Goal: Information Seeking & Learning: Understand process/instructions

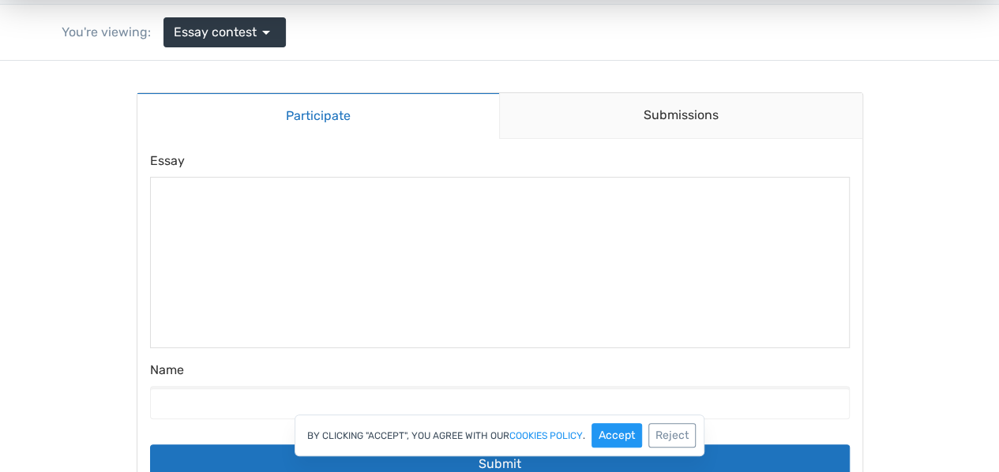
scroll to position [197, 0]
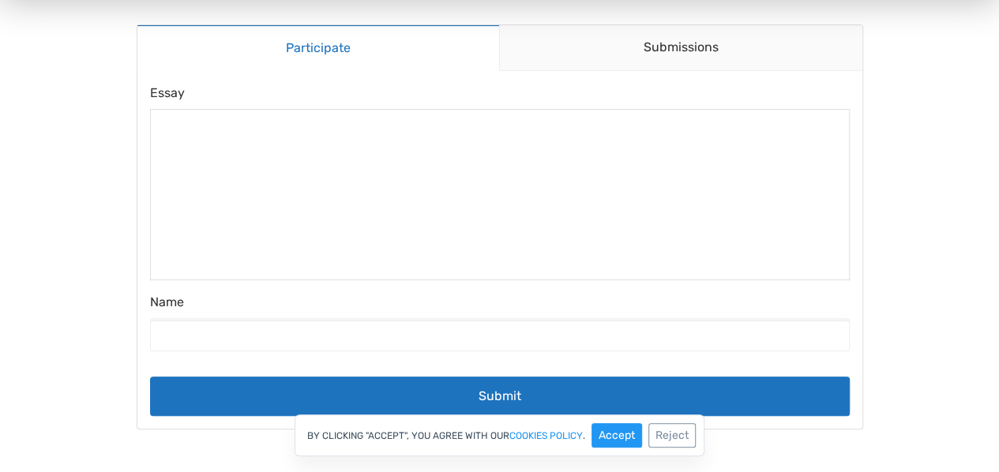
click at [373, 211] on div at bounding box center [500, 194] width 700 height 171
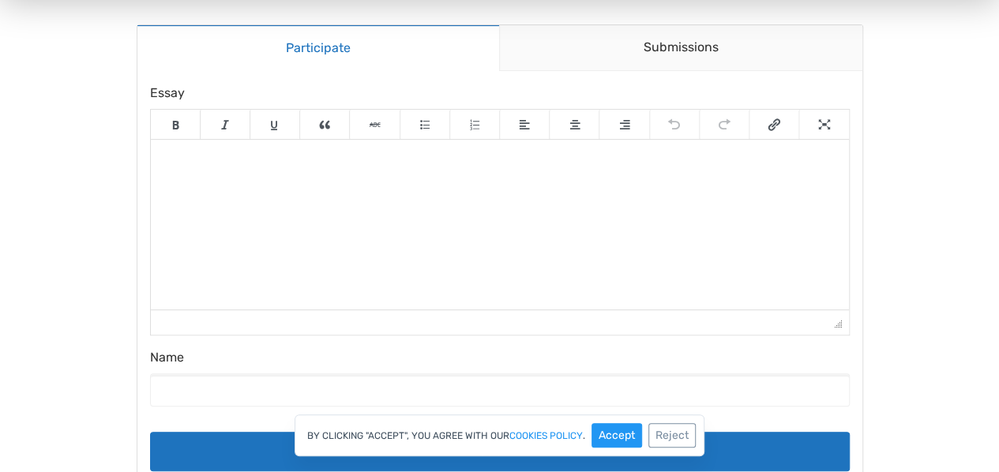
scroll to position [23, 0]
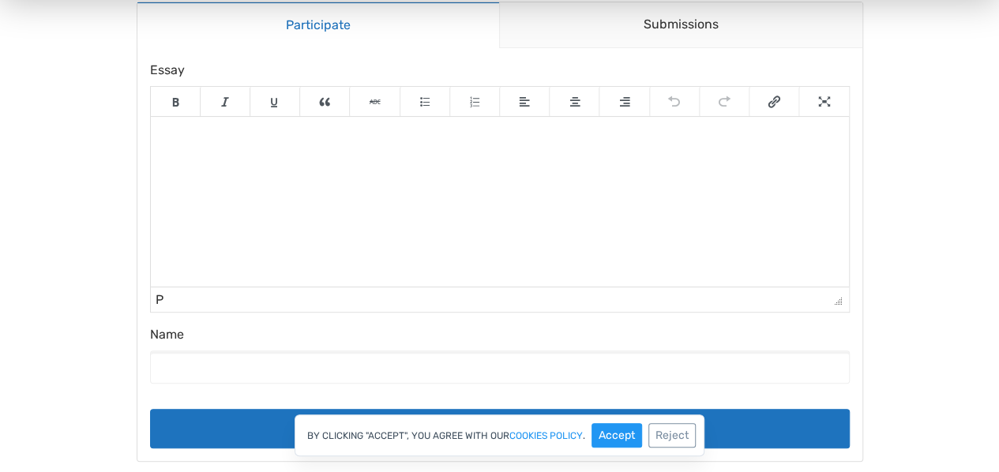
click at [550, 161] on html at bounding box center [499, 139] width 698 height 44
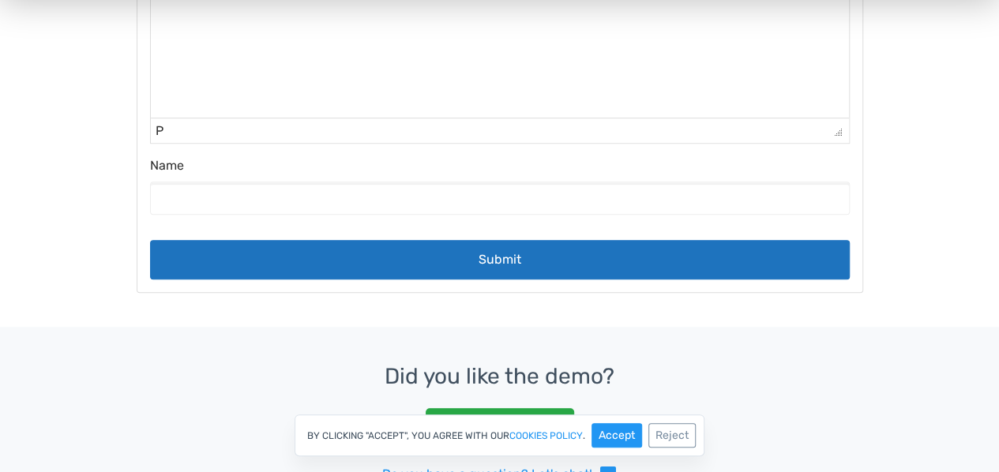
scroll to position [366, 0]
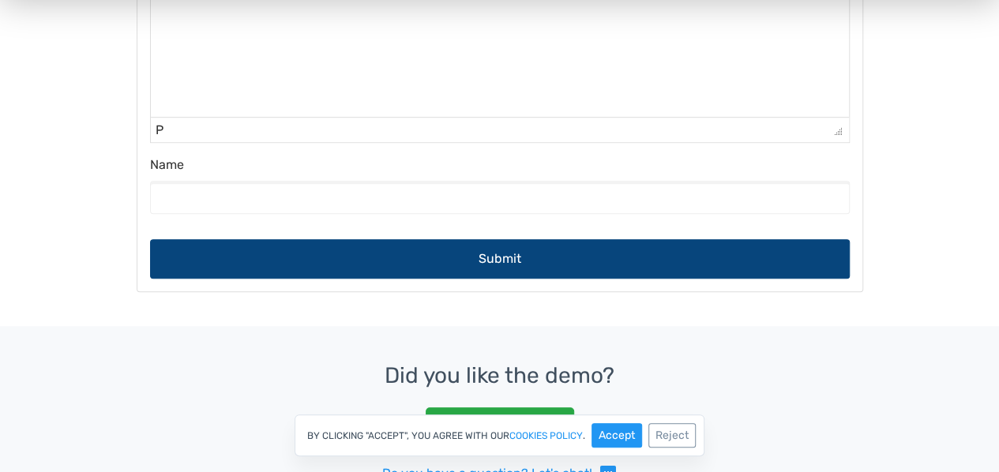
click at [412, 258] on button "Submit" at bounding box center [500, 258] width 700 height 39
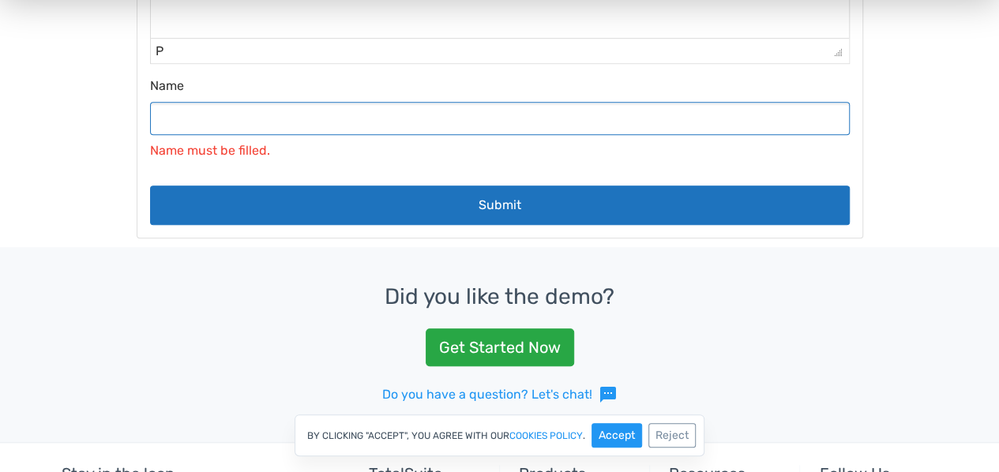
scroll to position [444, 0]
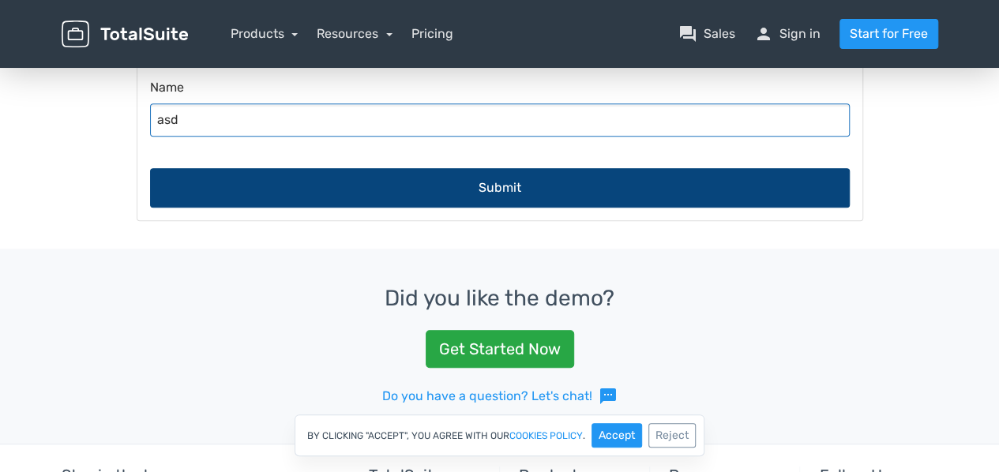
type input "asd"
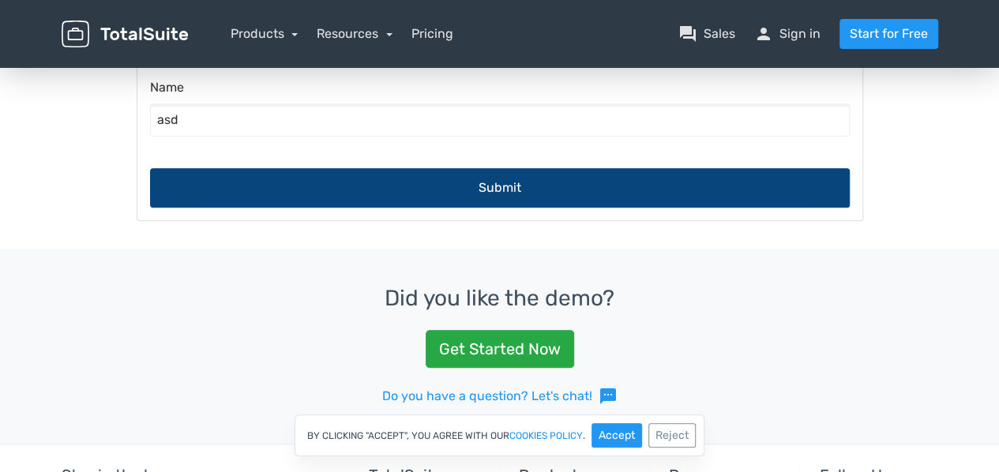
click at [469, 198] on button "Submit" at bounding box center [500, 187] width 700 height 39
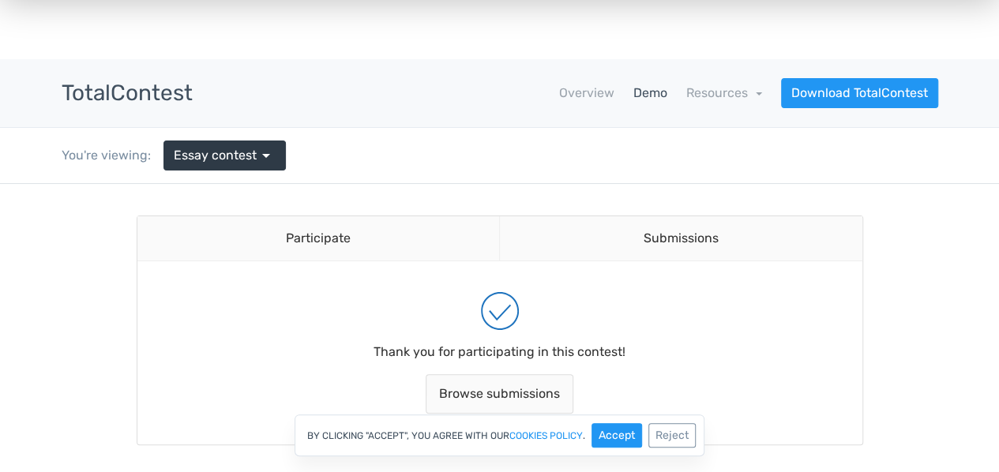
scroll to position [0, 0]
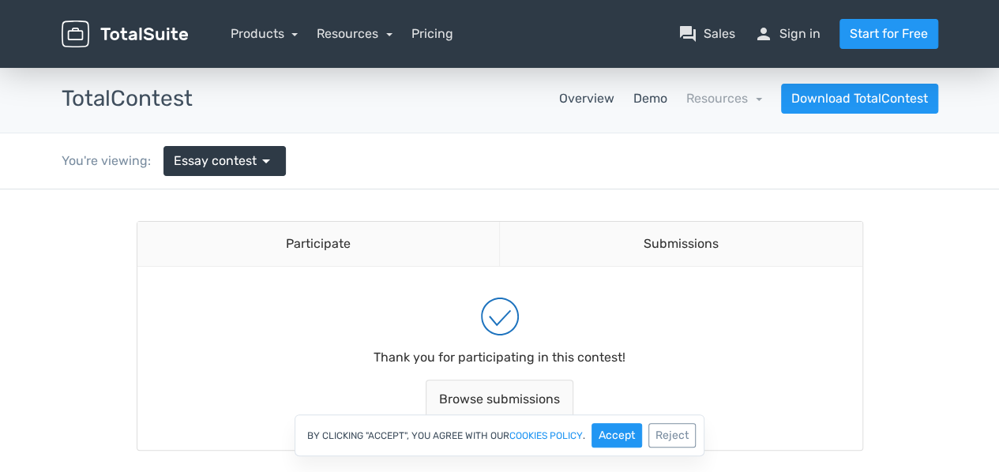
click at [592, 91] on link "Overview" at bounding box center [586, 98] width 55 height 19
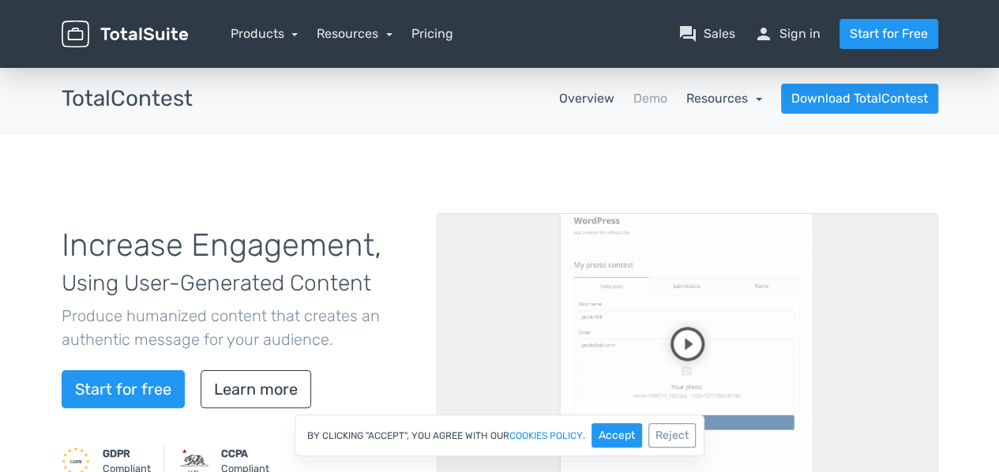
click at [711, 103] on link "Resources" at bounding box center [724, 98] width 76 height 15
click at [516, 144] on div "Increase Engagement, Using User-Generated Content Produce humanized content tha…" at bounding box center [499, 354] width 999 height 443
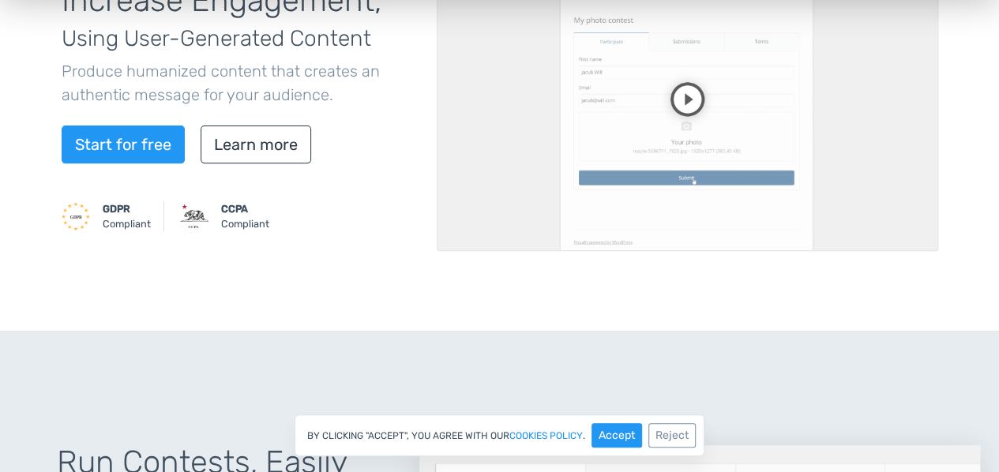
scroll to position [247, 0]
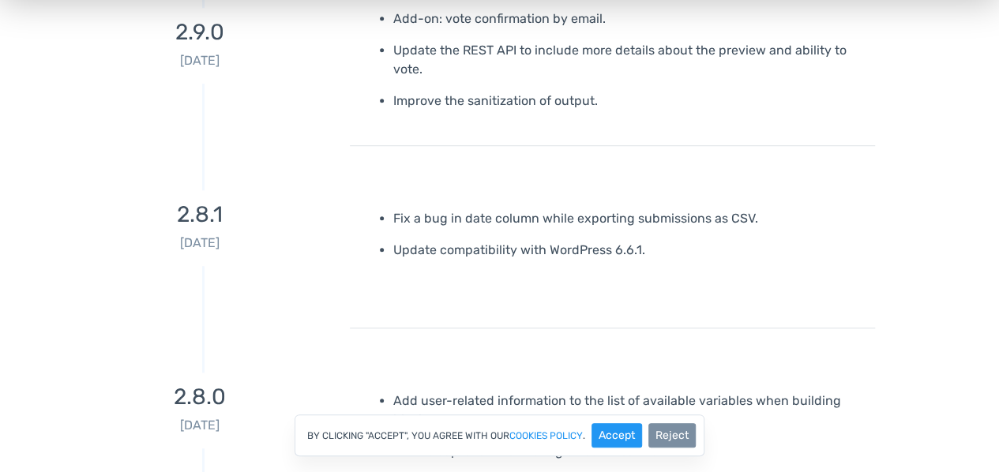
scroll to position [529, 0]
click at [671, 431] on button "Reject" at bounding box center [671, 435] width 47 height 24
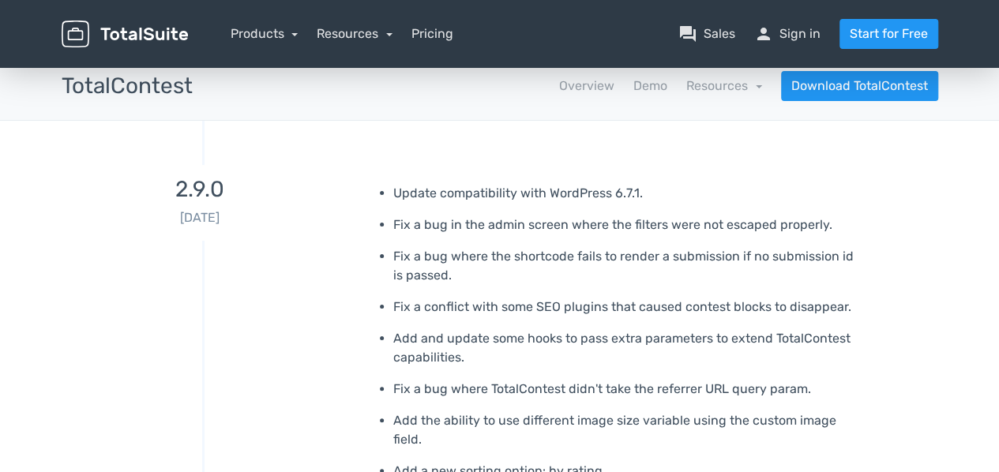
scroll to position [0, 0]
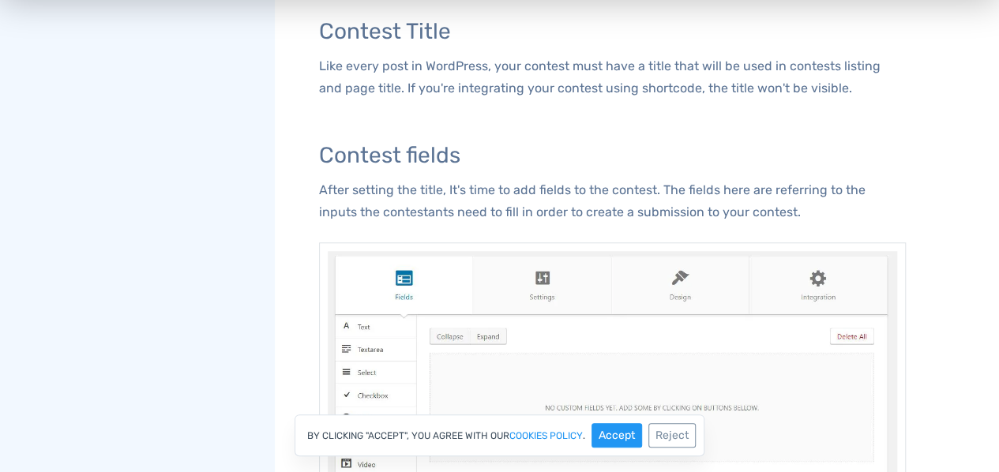
scroll to position [622, 0]
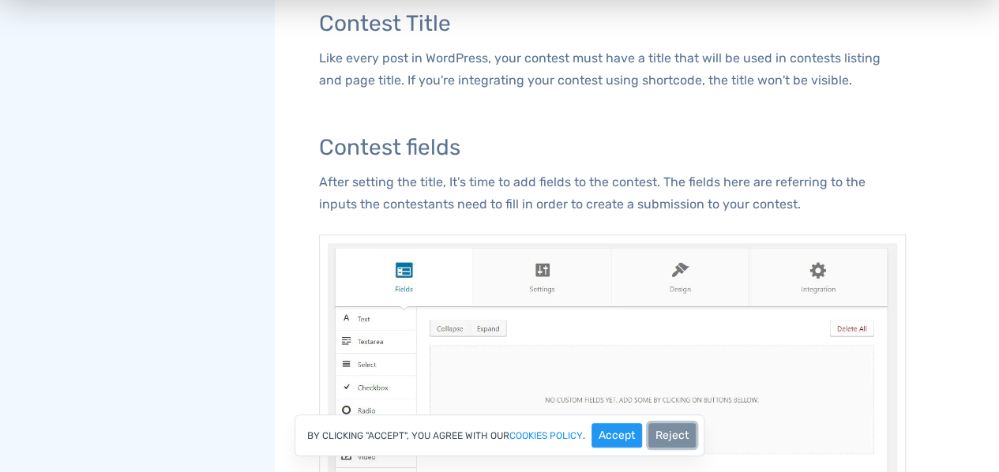
click at [666, 433] on button "Reject" at bounding box center [671, 435] width 47 height 24
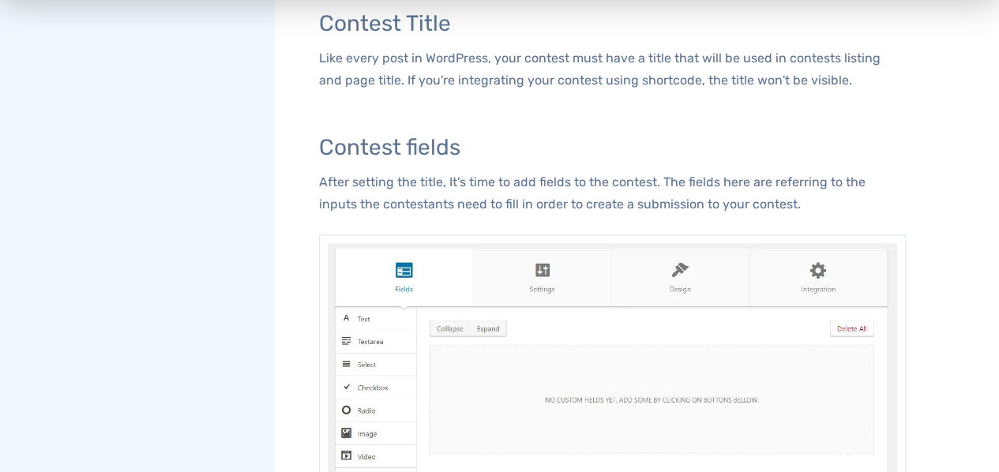
scroll to position [858, 0]
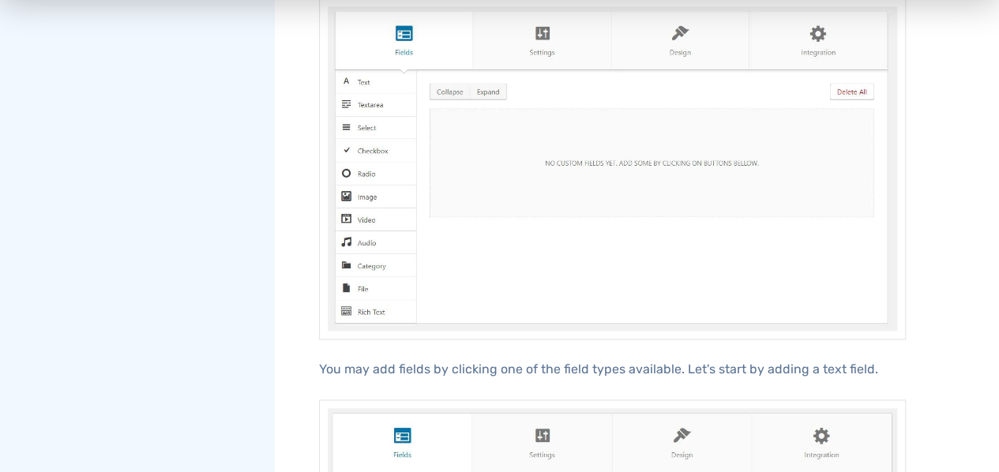
click at [371, 201] on img at bounding box center [612, 169] width 587 height 342
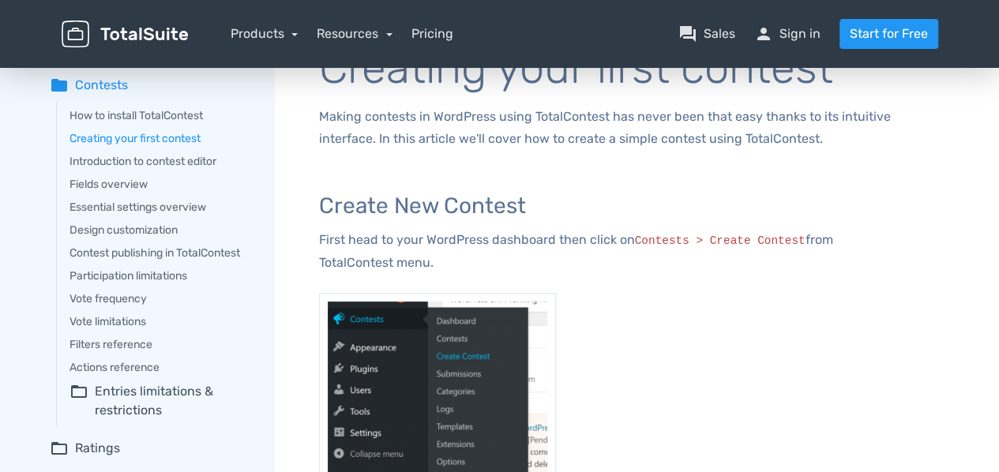
scroll to position [0, 0]
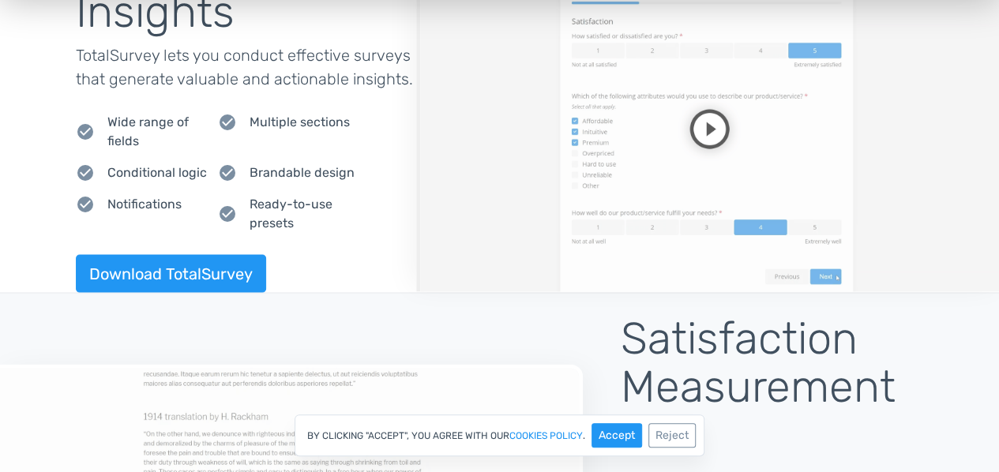
scroll to position [1635, 0]
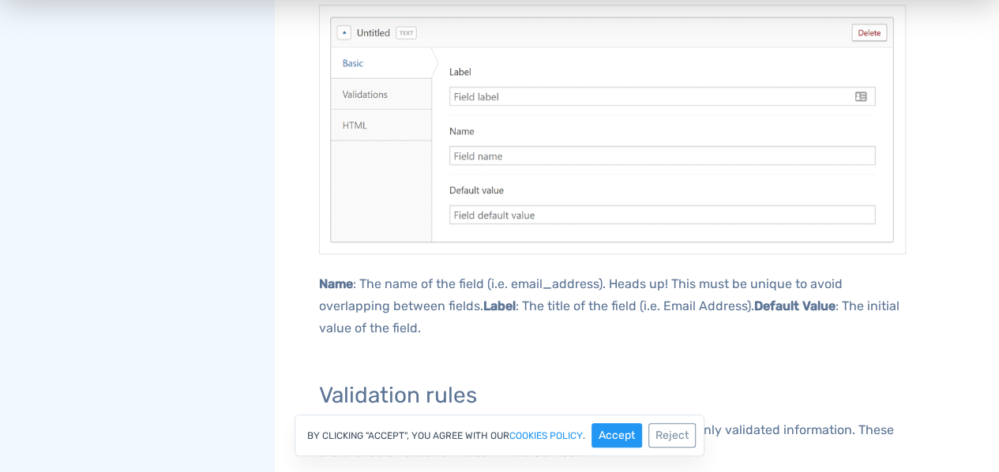
scroll to position [739, 0]
click at [476, 210] on img at bounding box center [612, 129] width 587 height 250
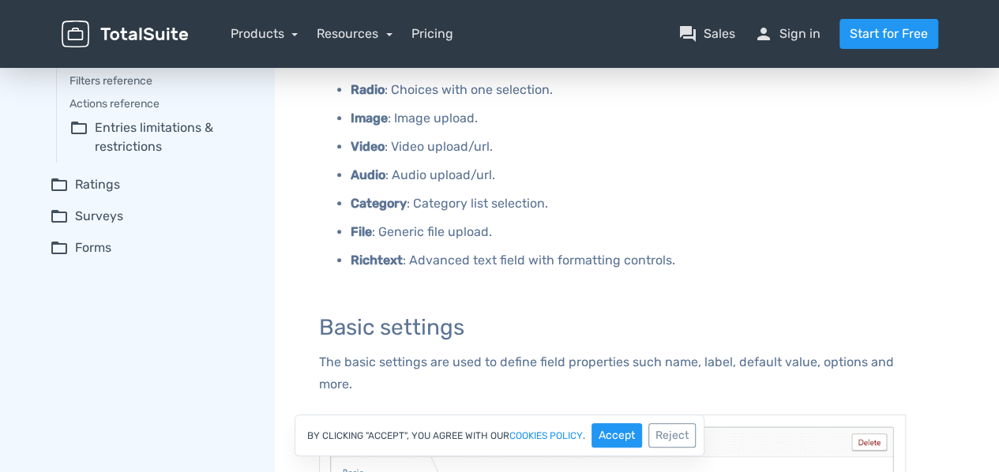
scroll to position [0, 0]
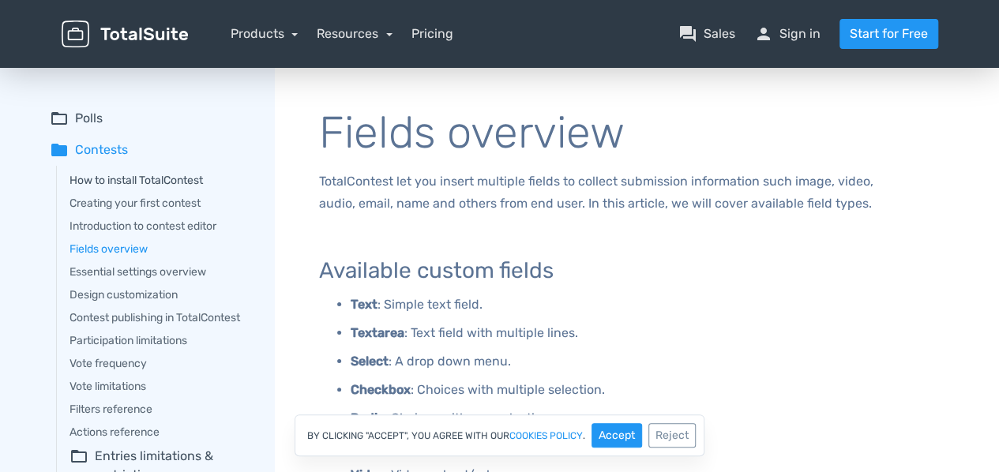
click at [177, 182] on link "How to install TotalContest" at bounding box center [160, 180] width 183 height 17
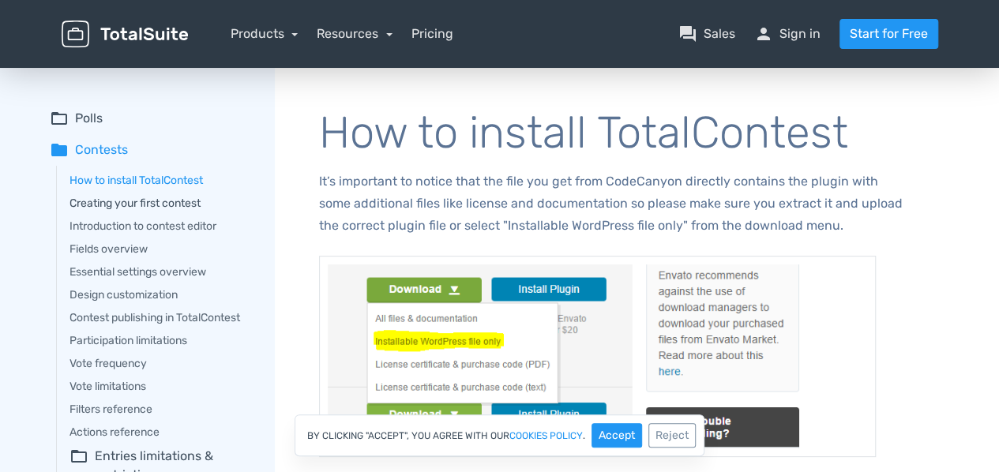
click at [188, 203] on link "Creating your first contest" at bounding box center [160, 203] width 183 height 17
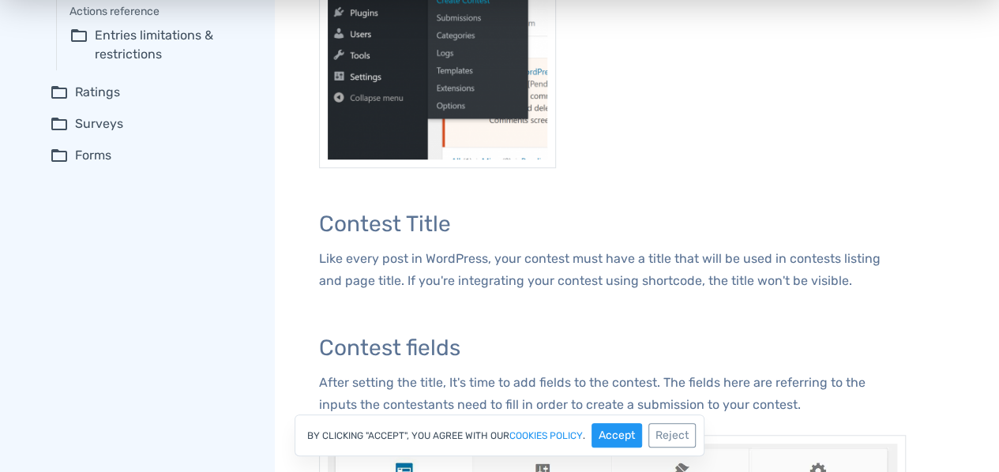
scroll to position [430, 0]
